Goal: Information Seeking & Learning: Check status

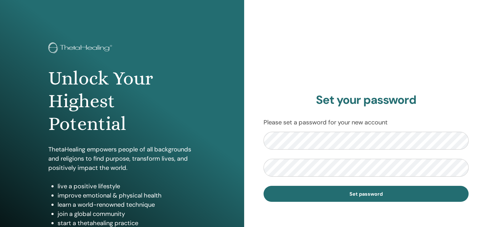
click at [472, 119] on div "Set your password Please set a password for your new account Set password" at bounding box center [366, 147] width 244 height 295
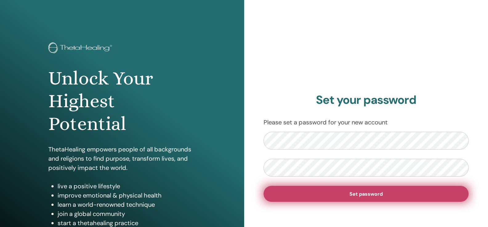
click at [325, 189] on button "Set password" at bounding box center [365, 194] width 205 height 16
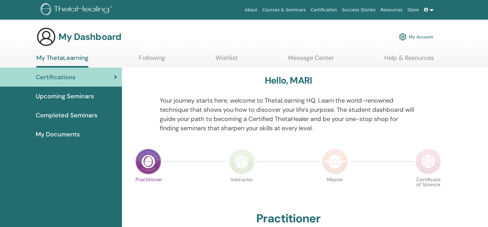
click at [144, 162] on img at bounding box center [148, 162] width 26 height 26
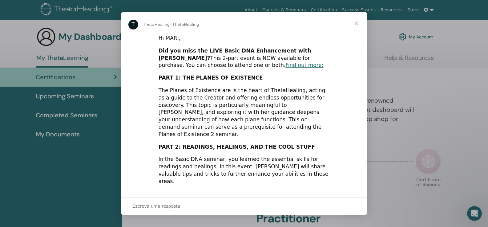
click at [351, 19] on span "Fechar" at bounding box center [356, 23] width 22 height 22
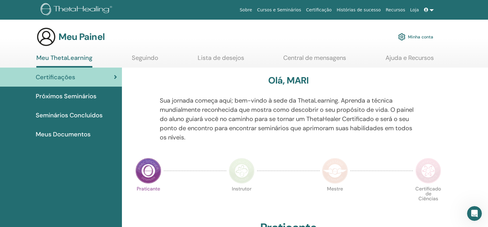
click at [442, 50] on section "Meu Painel Minha conta Meu ThetaLearning Seguindo Lista de desejos Central de m…" at bounding box center [244, 47] width 488 height 41
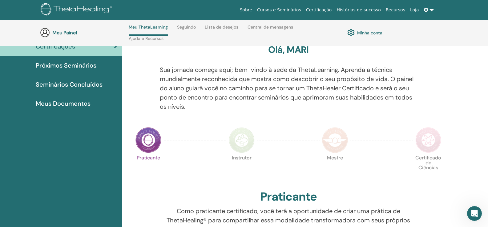
scroll to position [118, 0]
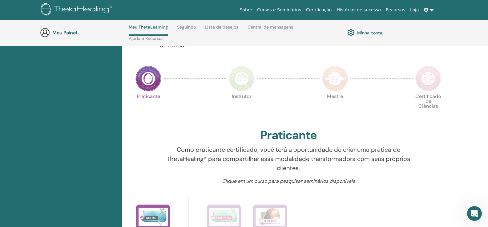
click at [157, 80] on img at bounding box center [148, 79] width 26 height 26
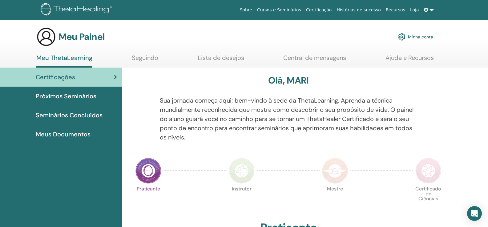
click at [72, 110] on link "Seminários Concluídos" at bounding box center [61, 115] width 122 height 19
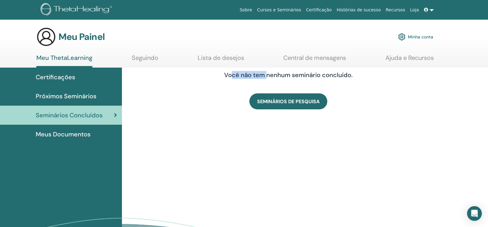
drag, startPoint x: 232, startPoint y: 75, endPoint x: 266, endPoint y: 75, distance: 34.2
click at [266, 75] on font "Você não tem nenhum seminário concluído." at bounding box center [288, 75] width 128 height 8
click at [50, 84] on link "Certificações" at bounding box center [61, 77] width 122 height 19
click at [50, 82] on span "Certificações" at bounding box center [55, 77] width 39 height 9
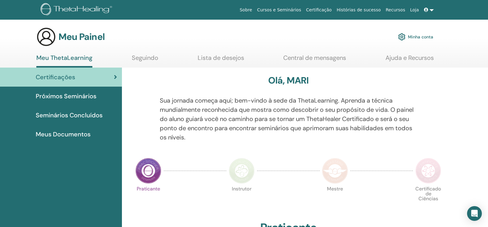
click at [62, 91] on link "Próximos Seminários" at bounding box center [61, 96] width 122 height 19
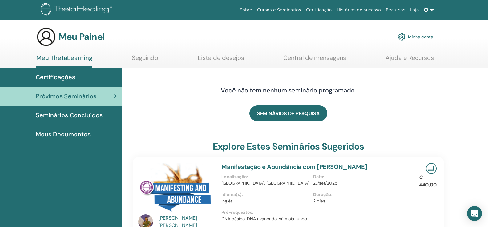
click at [74, 83] on link "Certificações" at bounding box center [61, 77] width 122 height 19
